Goal: Information Seeking & Learning: Find specific fact

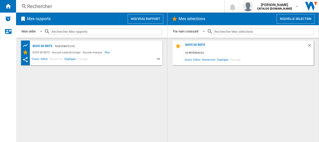
click at [80, 6] on div "Rechercher" at bounding box center [119, 6] width 184 height 7
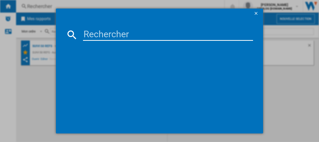
click at [97, 34] on input at bounding box center [168, 35] width 170 height 12
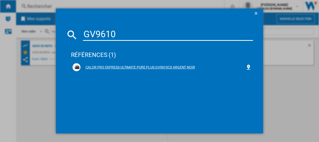
type input "GV9610"
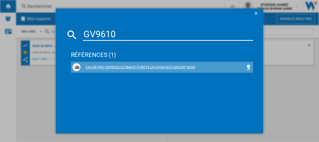
click at [95, 67] on div "CALOR PRO EXPRESS ULTIMATE PURE PLUS GV9610C0 ARGENT NOIR" at bounding box center [163, 67] width 165 height 5
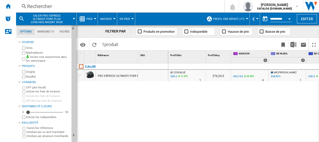
click at [274, 76] on div "344,99 €" at bounding box center [276, 76] width 10 height 3
click at [173, 76] on div "340 €" at bounding box center [174, 76] width 8 height 5
